Goal: Navigation & Orientation: Find specific page/section

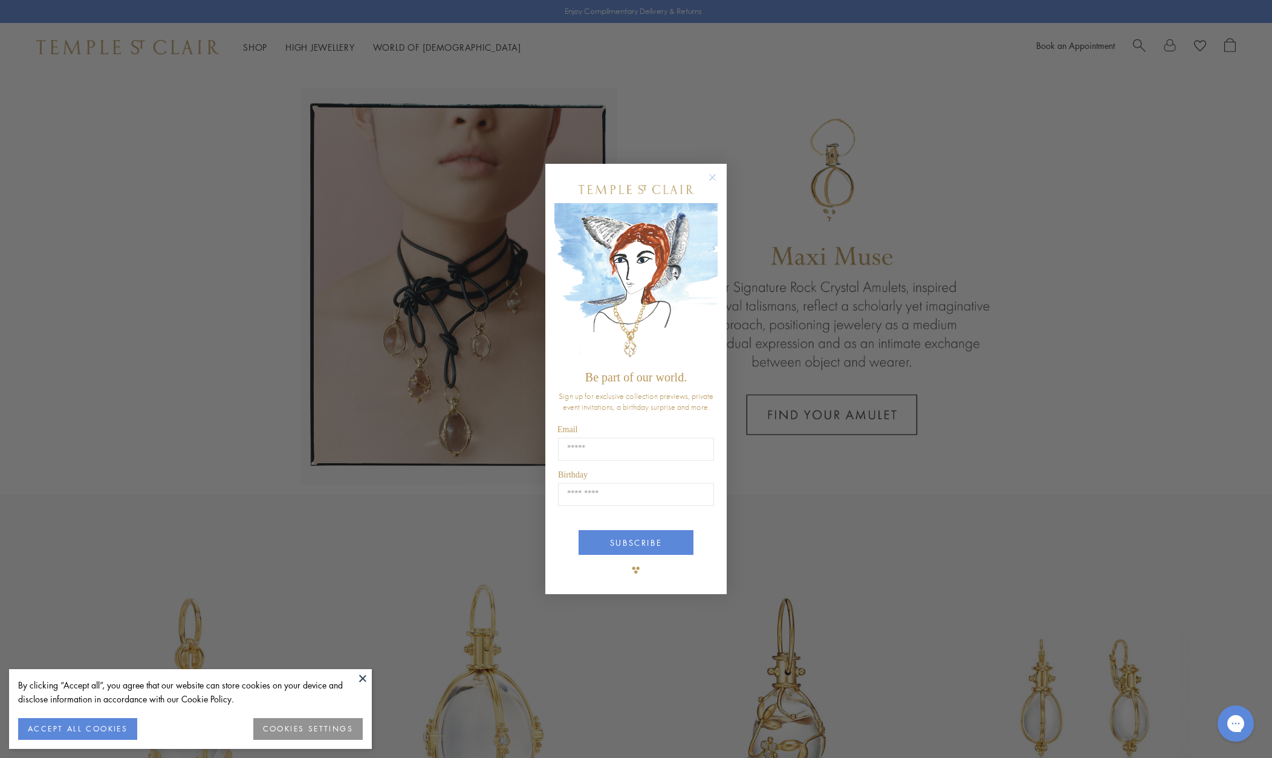
click at [716, 178] on circle "Close dialog" at bounding box center [713, 177] width 15 height 15
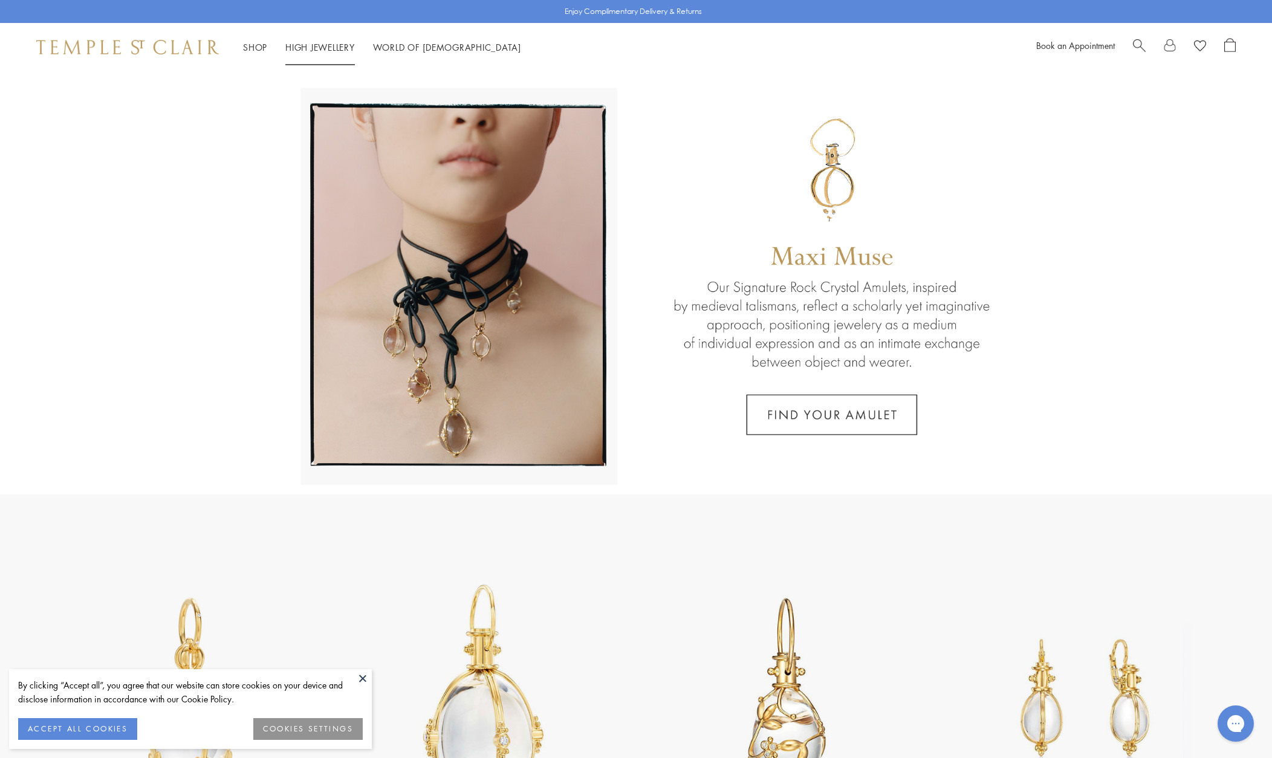
click at [336, 44] on link "High Jewellery High Jewellery" at bounding box center [320, 47] width 70 height 12
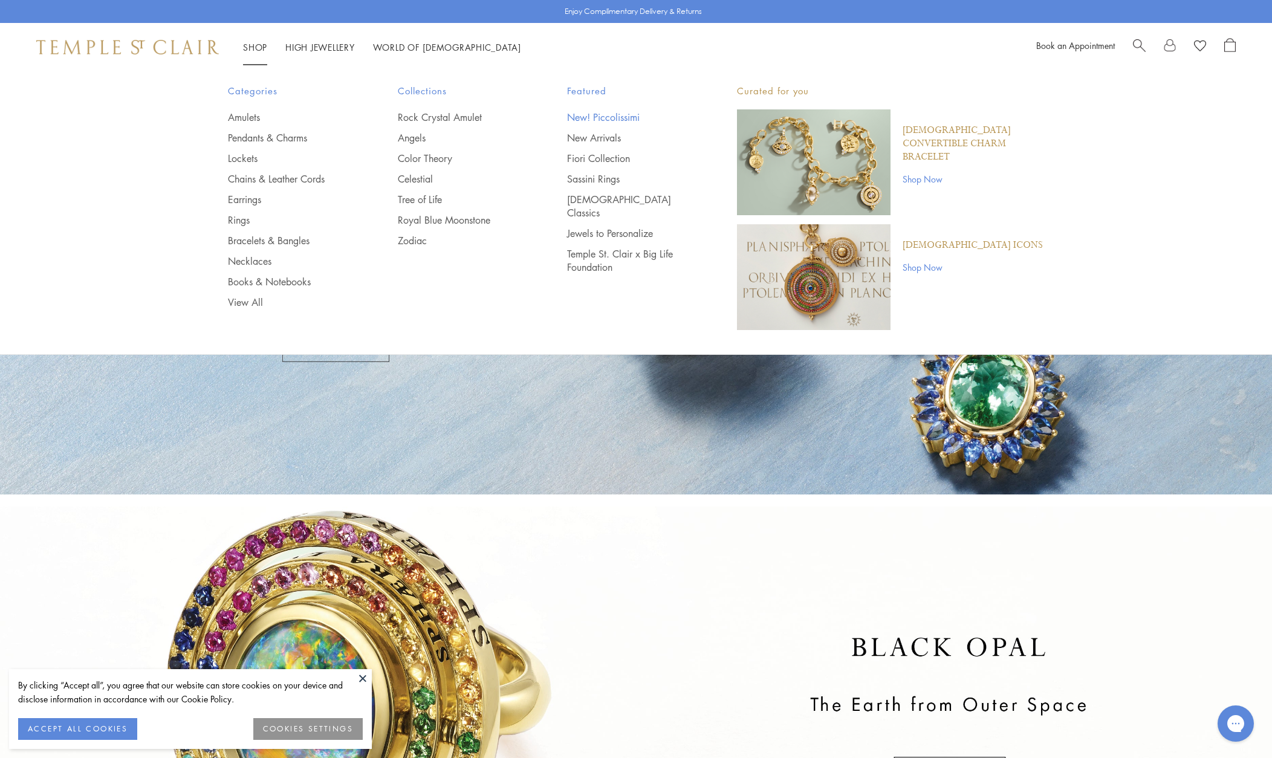
click at [618, 119] on link "New! Piccolissimi" at bounding box center [628, 117] width 122 height 13
click at [426, 198] on link "Tree of Life" at bounding box center [459, 199] width 122 height 13
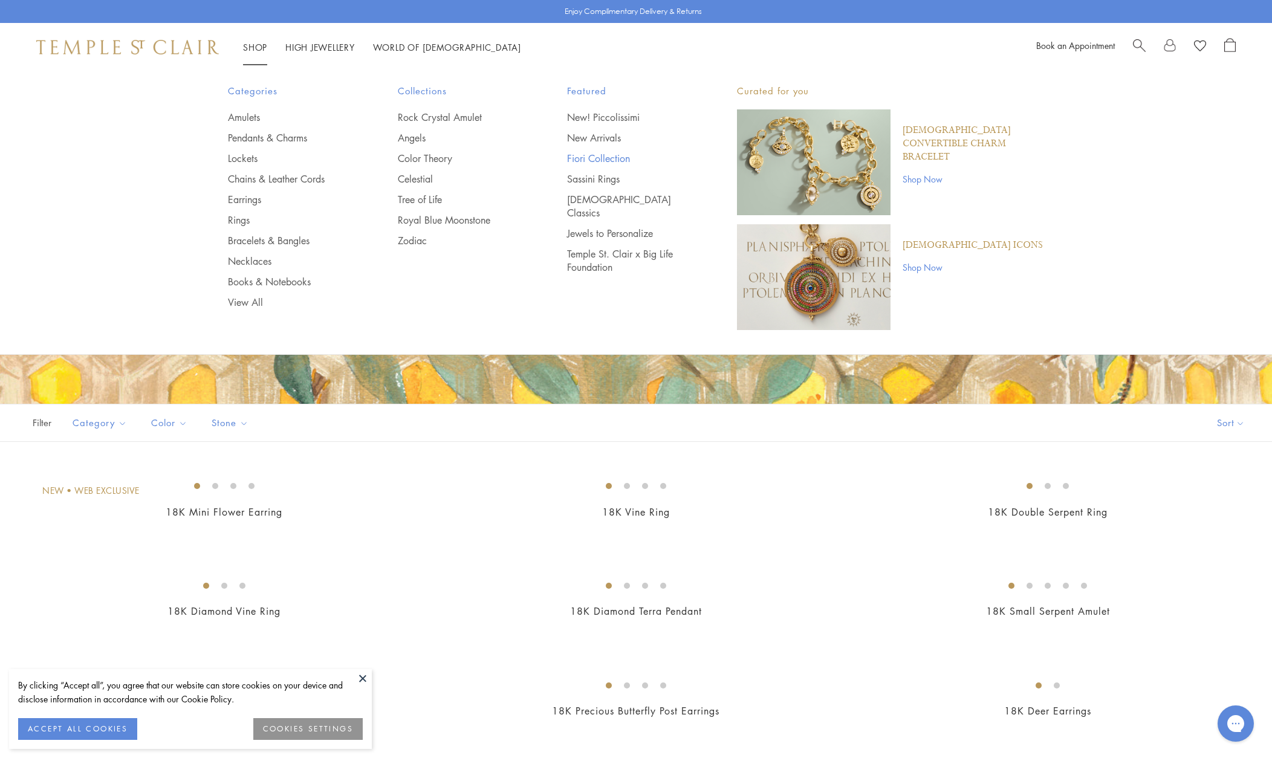
click at [600, 161] on link "Fiori Collection" at bounding box center [628, 158] width 122 height 13
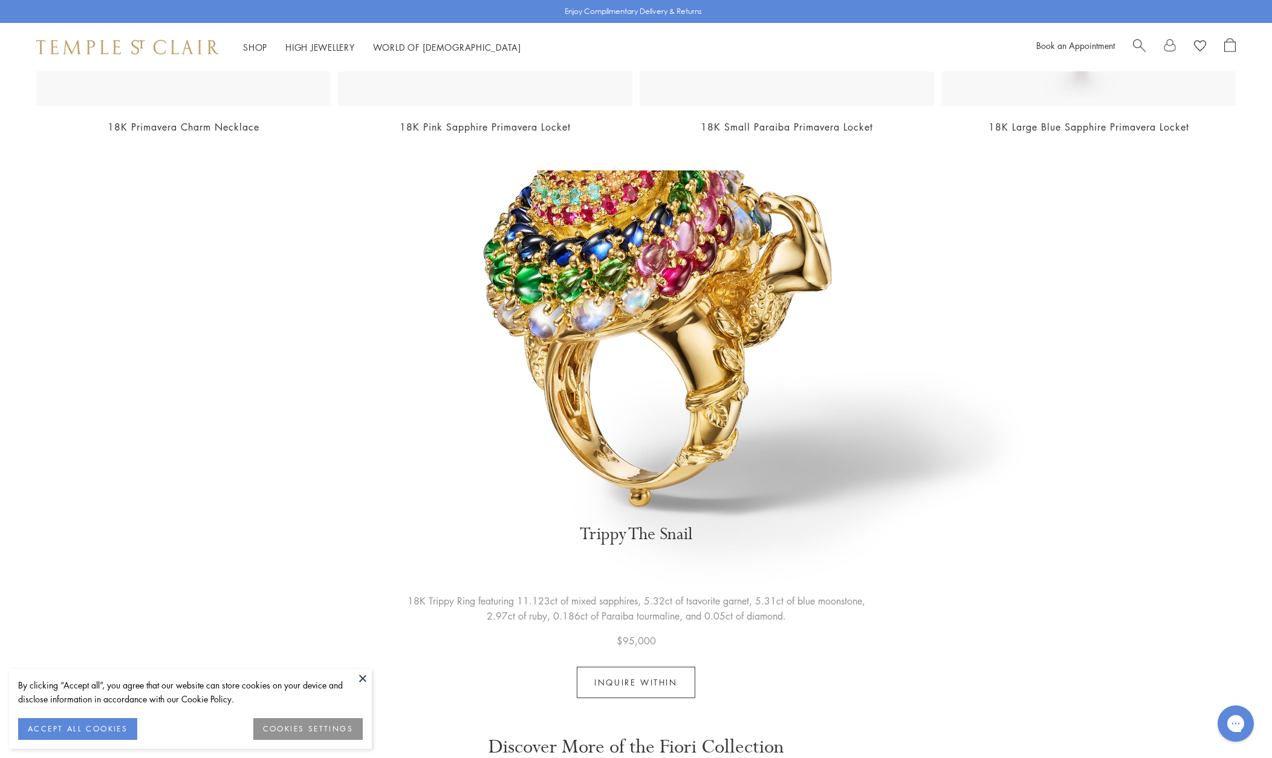
scroll to position [3239, 0]
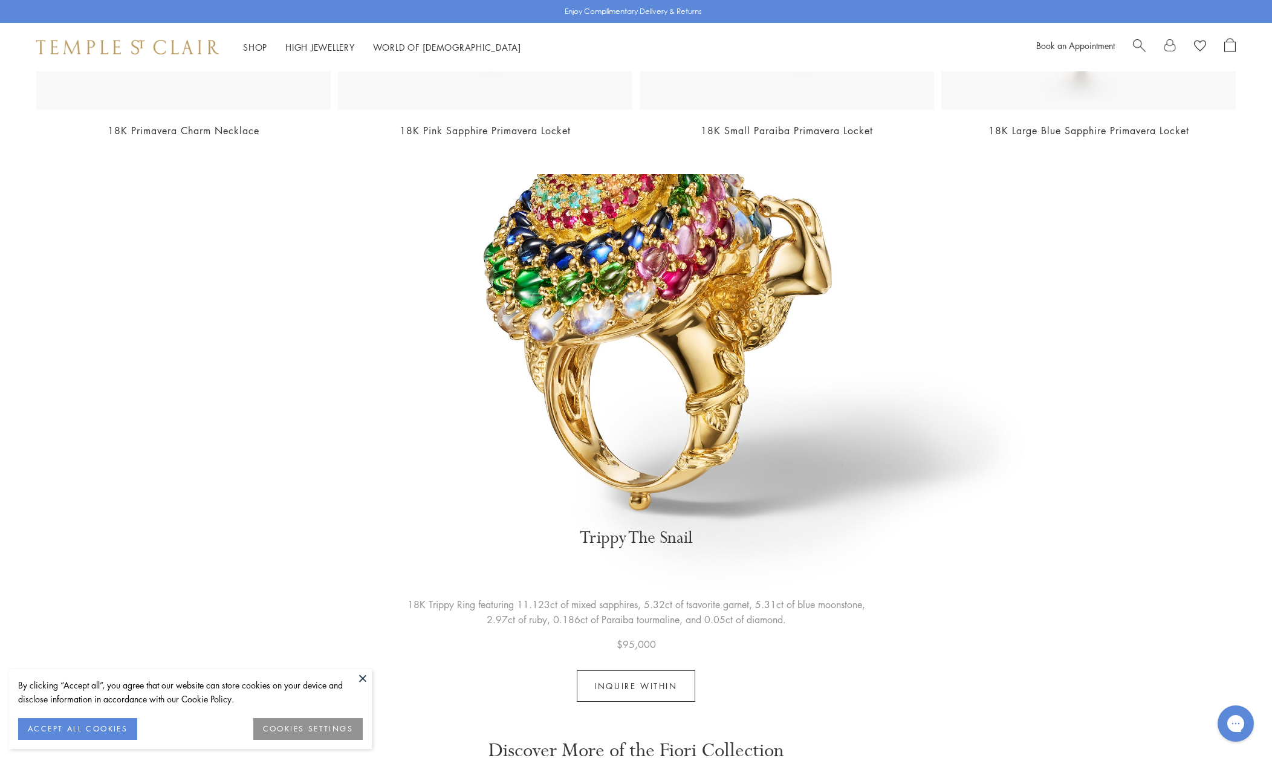
click at [119, 52] on img at bounding box center [127, 47] width 183 height 15
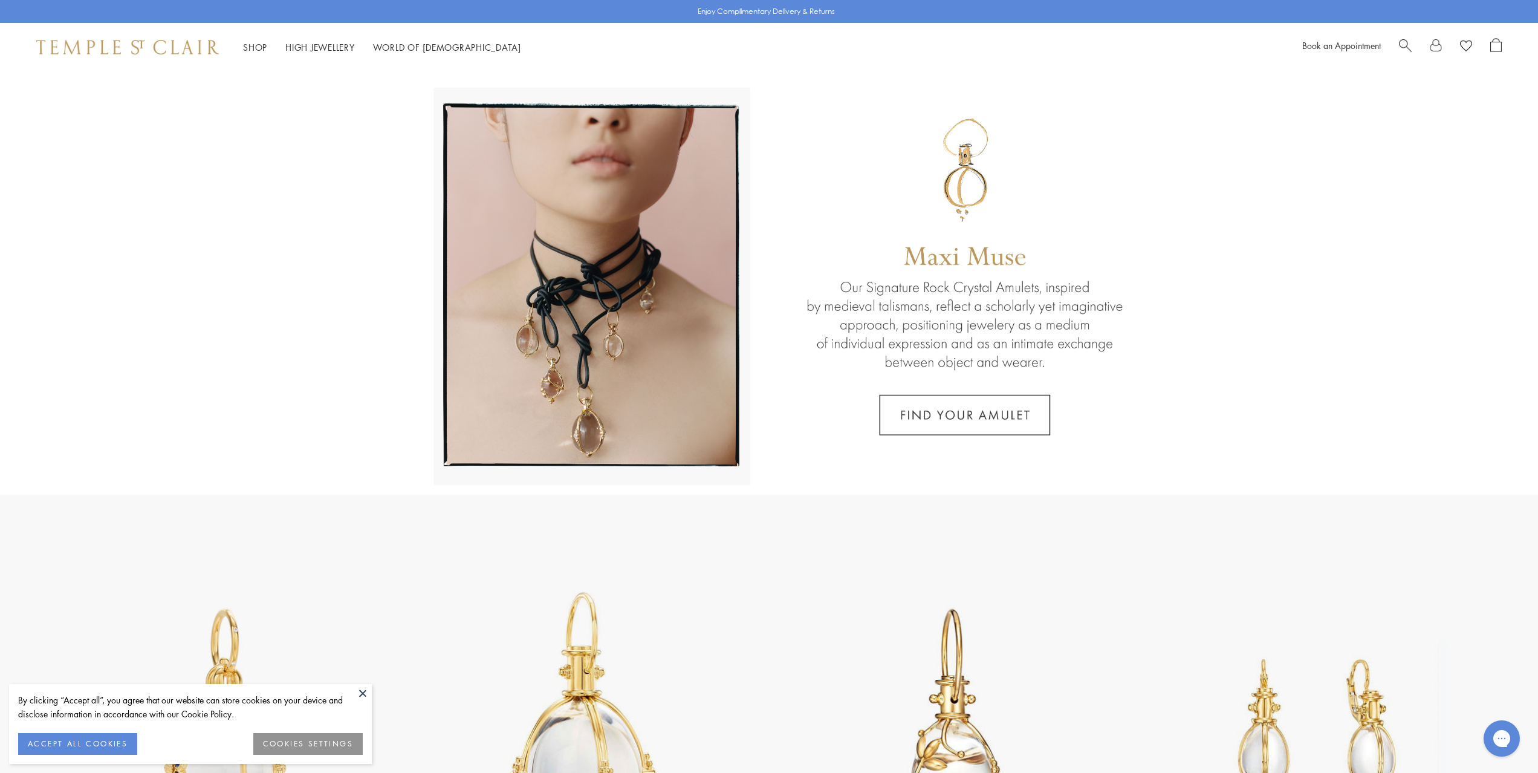
click at [151, 43] on img at bounding box center [127, 47] width 183 height 15
click at [176, 51] on img at bounding box center [127, 47] width 183 height 15
